Goal: Task Accomplishment & Management: Use online tool/utility

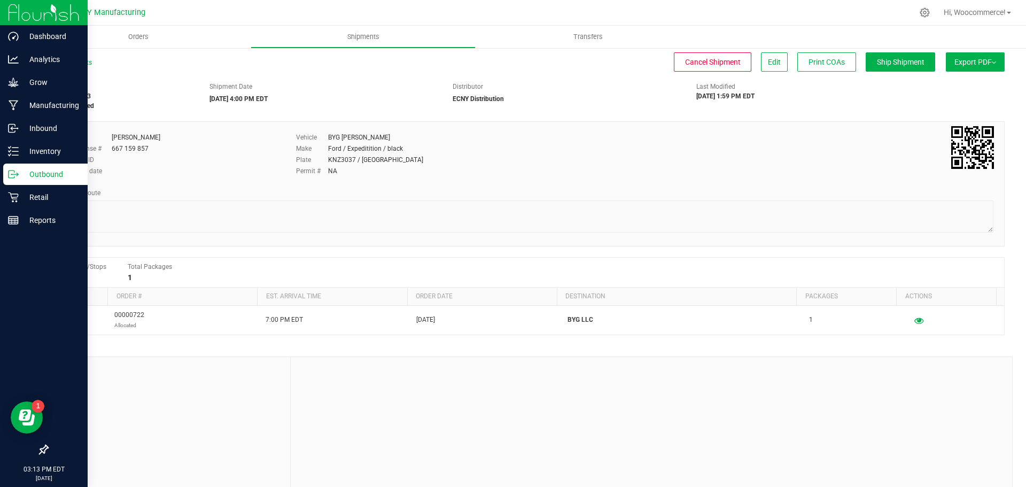
click at [38, 167] on div "Outbound" at bounding box center [45, 173] width 84 height 21
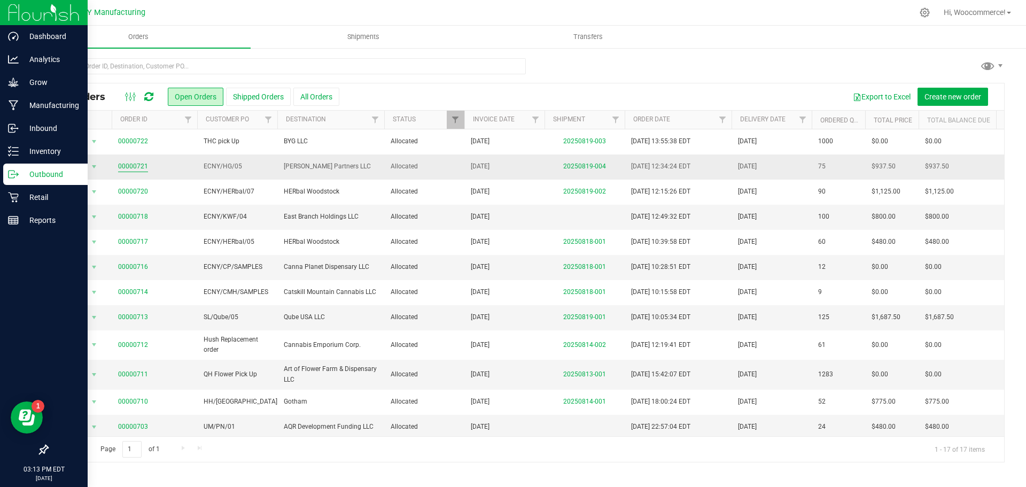
click at [128, 168] on link "00000721" at bounding box center [133, 166] width 30 height 10
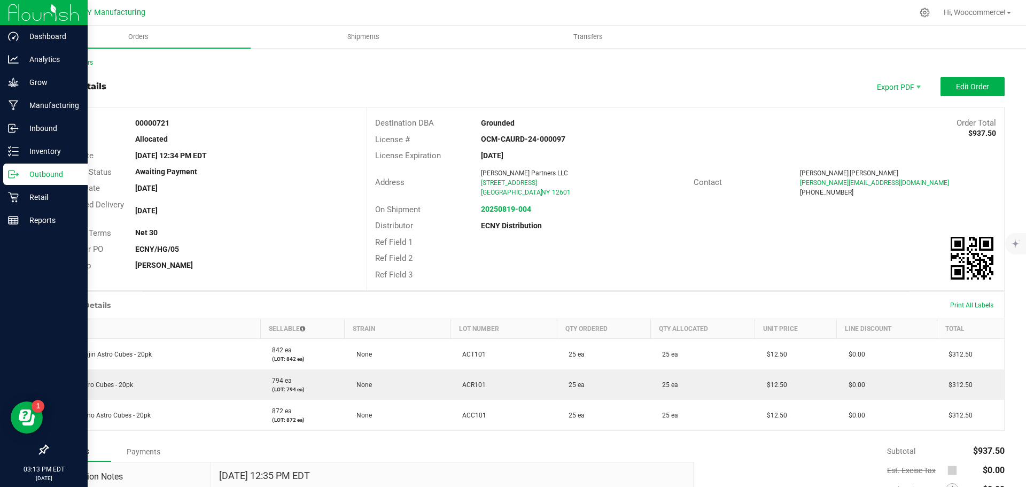
click at [968, 311] on div "Print All Labels" at bounding box center [971, 305] width 54 height 22
click at [963, 308] on span "Print All Labels" at bounding box center [971, 304] width 43 height 7
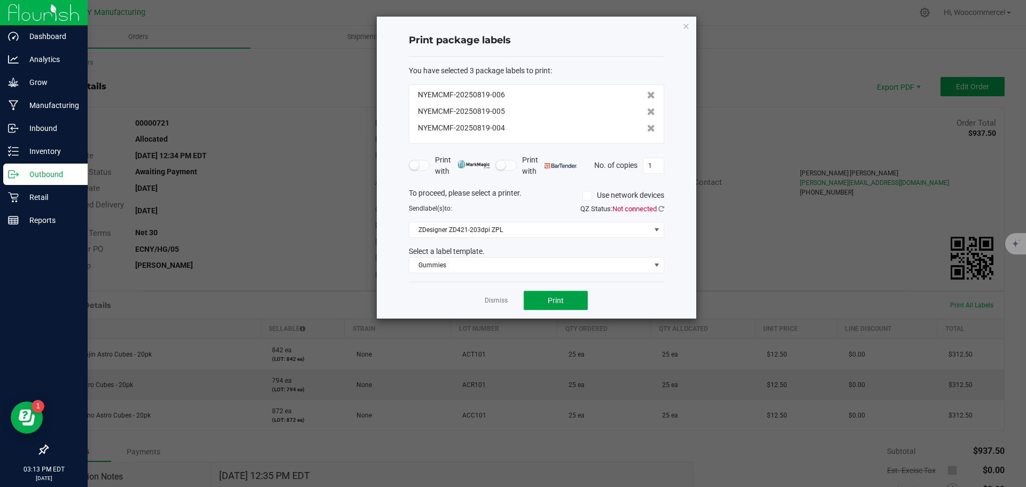
click at [550, 302] on span "Print" at bounding box center [556, 300] width 16 height 9
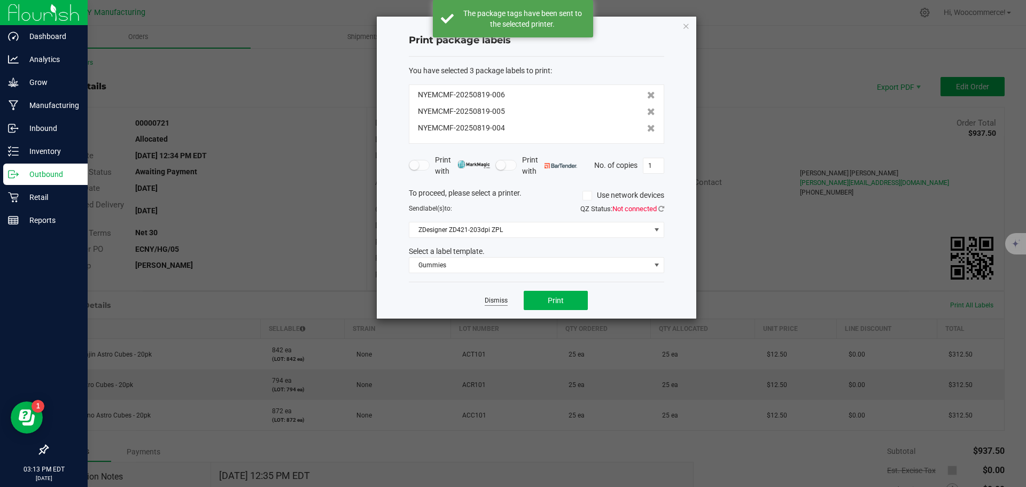
click at [501, 301] on link "Dismiss" at bounding box center [495, 300] width 23 height 9
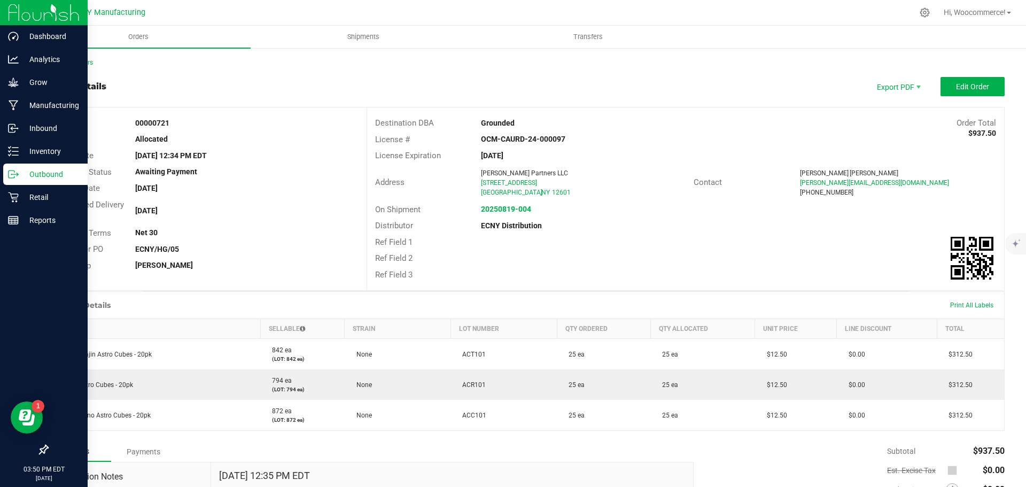
click at [61, 68] on div "Back to Orders Order details Export PDF Edit Order Order # 00000721 Status Allo…" at bounding box center [525, 380] width 957 height 644
click at [61, 66] on div "Back to Orders" at bounding box center [525, 63] width 957 height 10
click at [58, 62] on link "Back to Orders" at bounding box center [70, 62] width 46 height 7
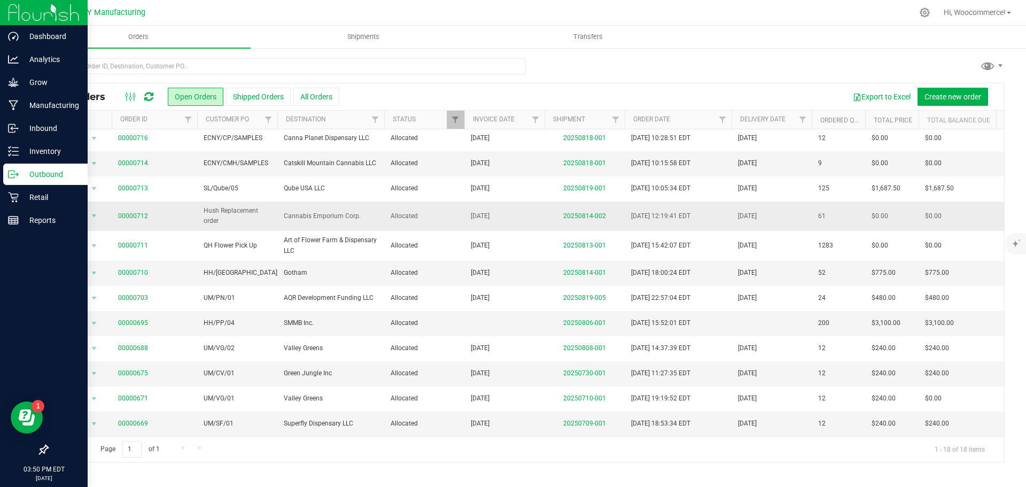
scroll to position [161, 0]
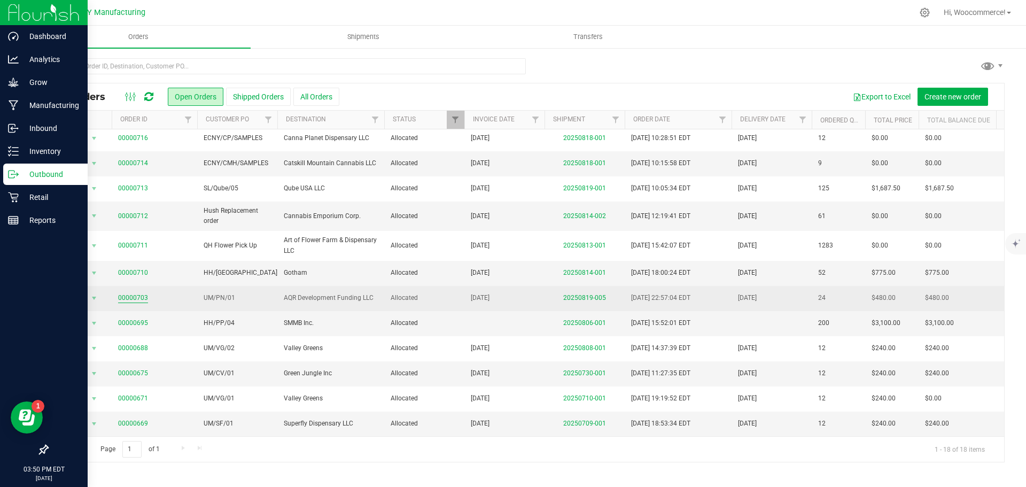
click at [142, 293] on link "00000703" at bounding box center [133, 298] width 30 height 10
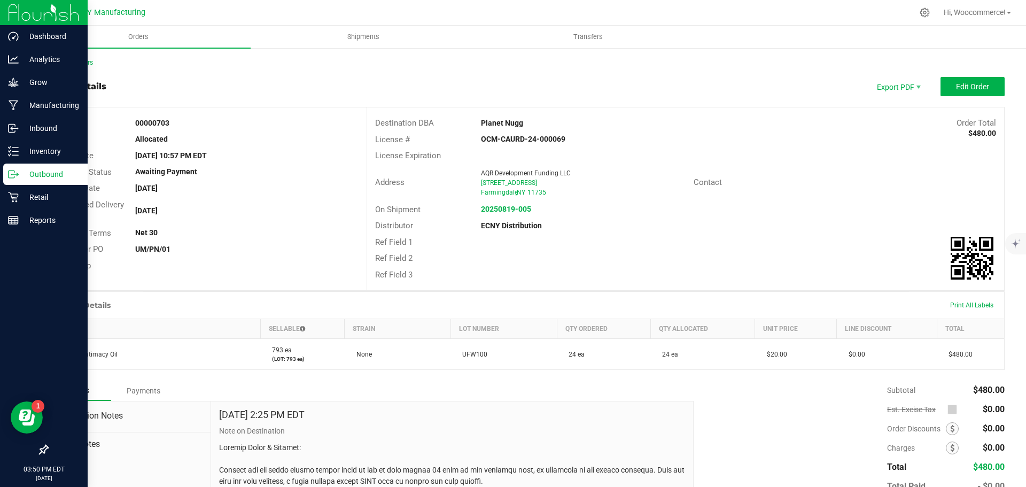
click at [968, 299] on div "Print All Labels" at bounding box center [971, 305] width 54 height 22
click at [962, 301] on span "Print All Labels" at bounding box center [971, 304] width 43 height 7
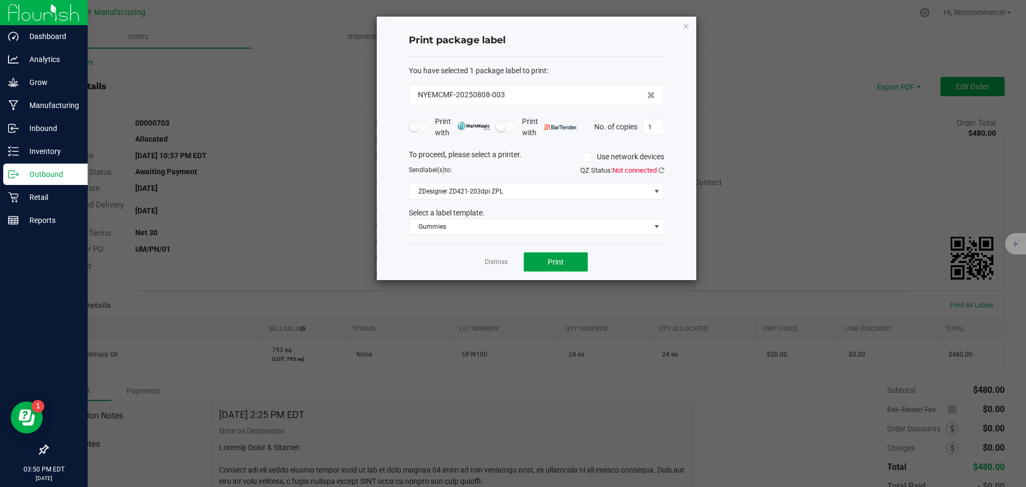
click at [552, 267] on button "Print" at bounding box center [555, 261] width 64 height 19
click at [492, 261] on link "Dismiss" at bounding box center [495, 261] width 23 height 9
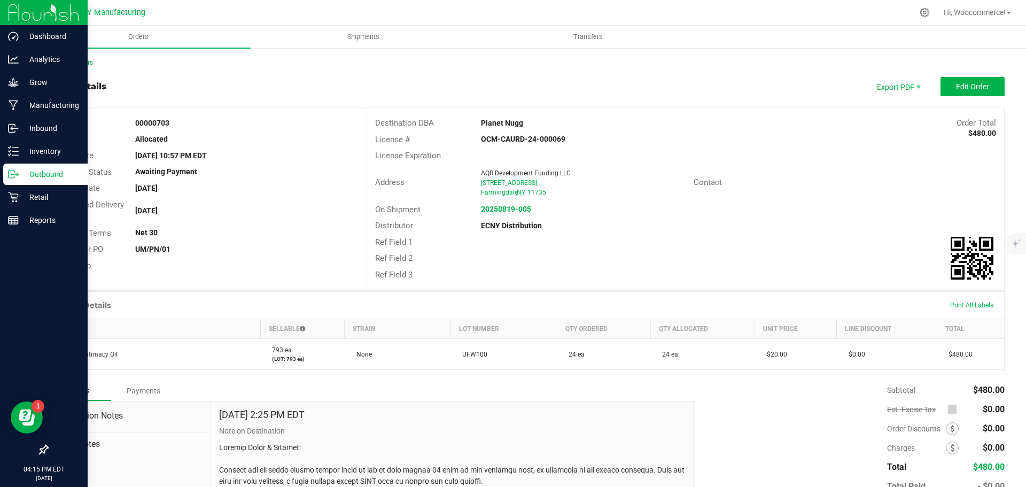
click at [19, 165] on div "Outbound" at bounding box center [45, 173] width 84 height 21
